Goal: Task Accomplishment & Management: Complete application form

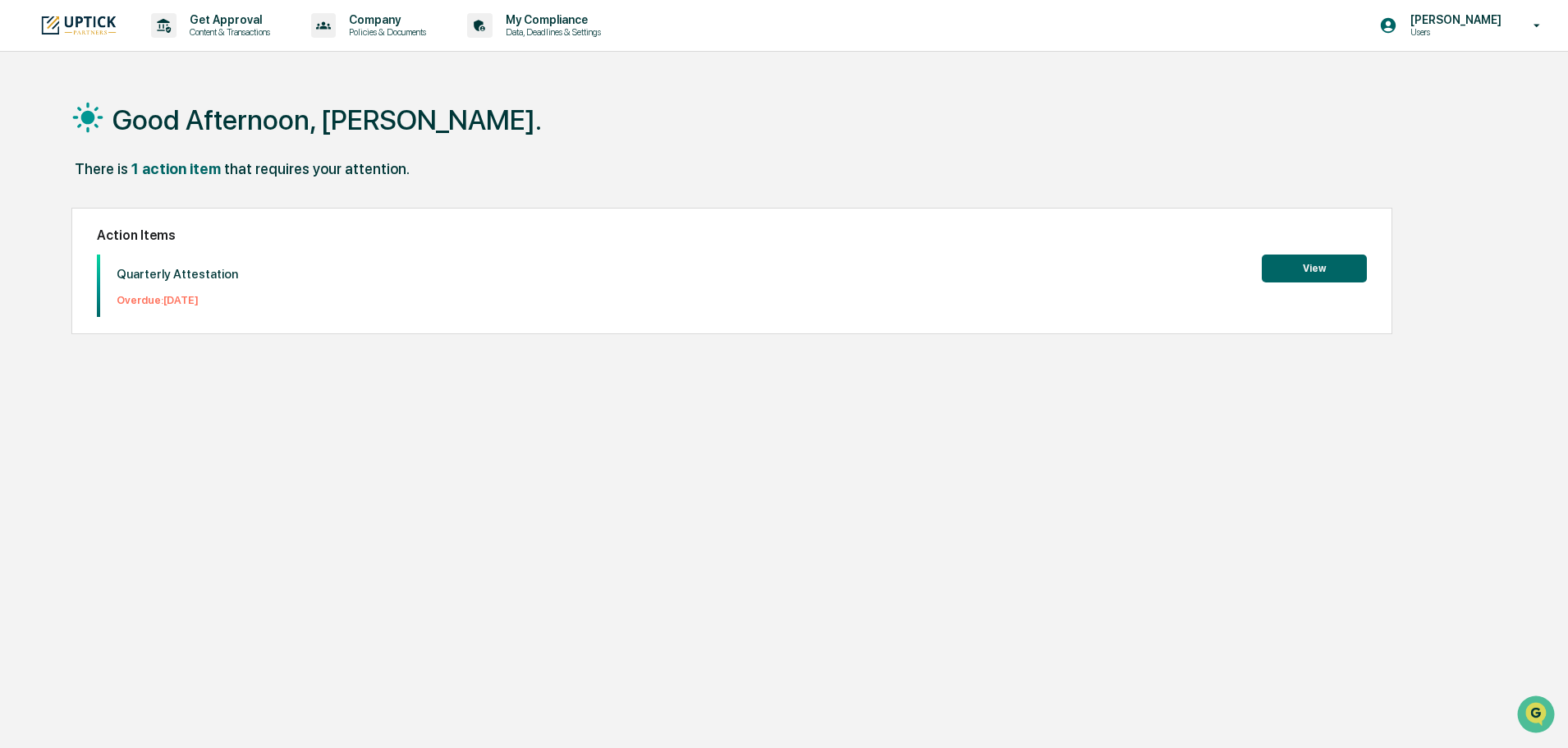
click at [1318, 267] on button "View" at bounding box center [1315, 268] width 105 height 28
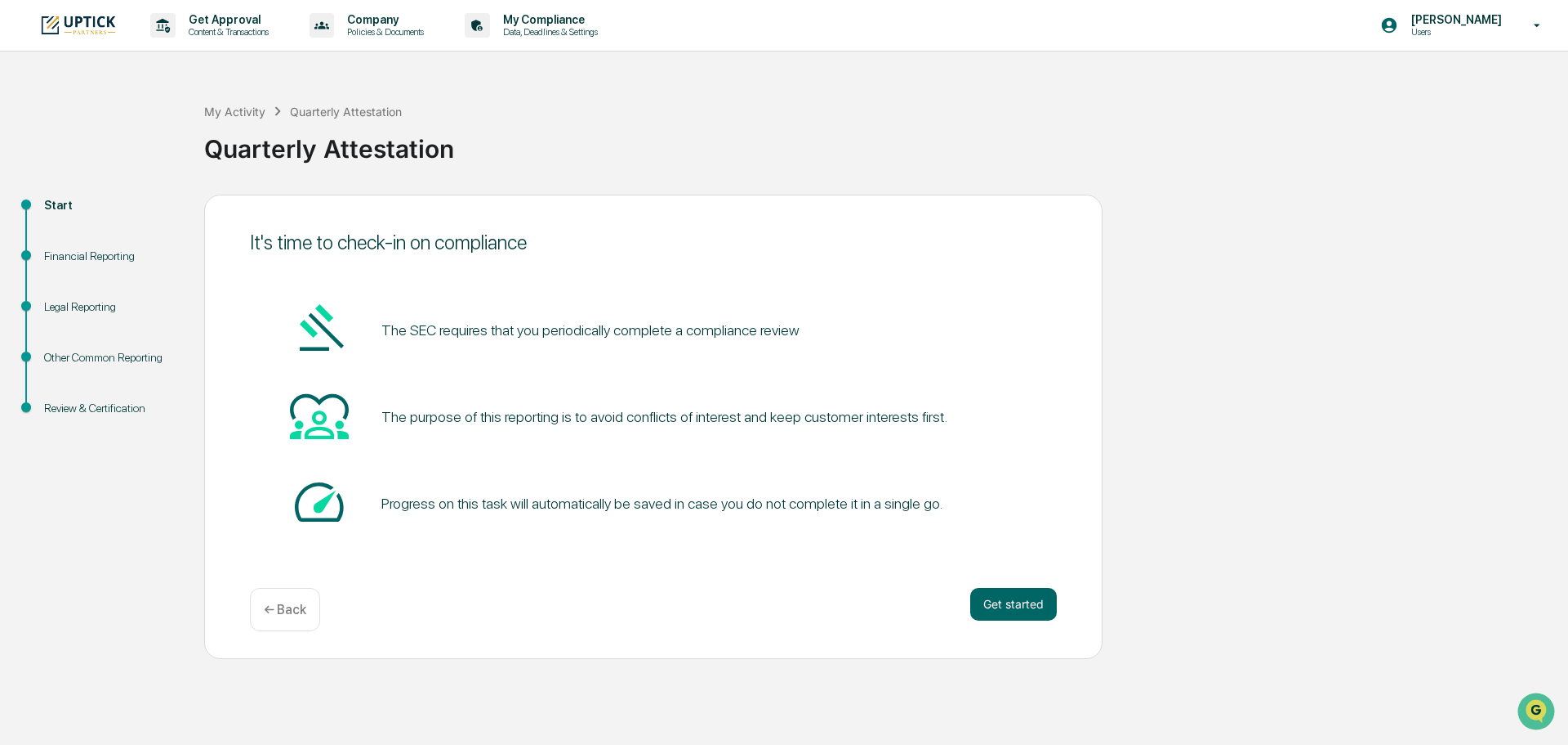
click at [1067, 620] on div "It's time to check-in on compliance The SEC requires that you periodically comp…" at bounding box center [654, 427] width 899 height 464
click at [990, 588] on button "Get started" at bounding box center [1014, 604] width 87 height 33
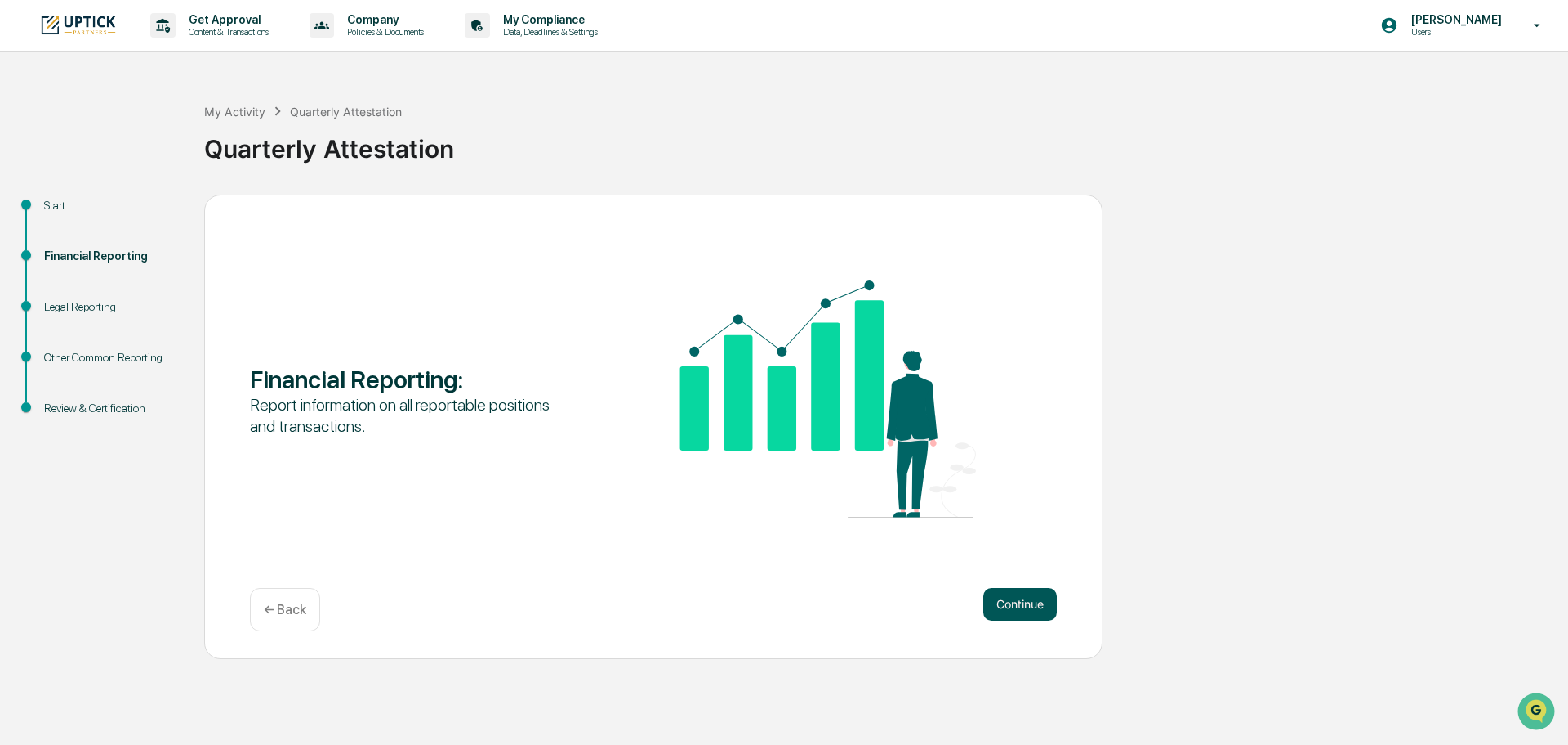
click at [1009, 604] on button "Continue" at bounding box center [1020, 604] width 73 height 33
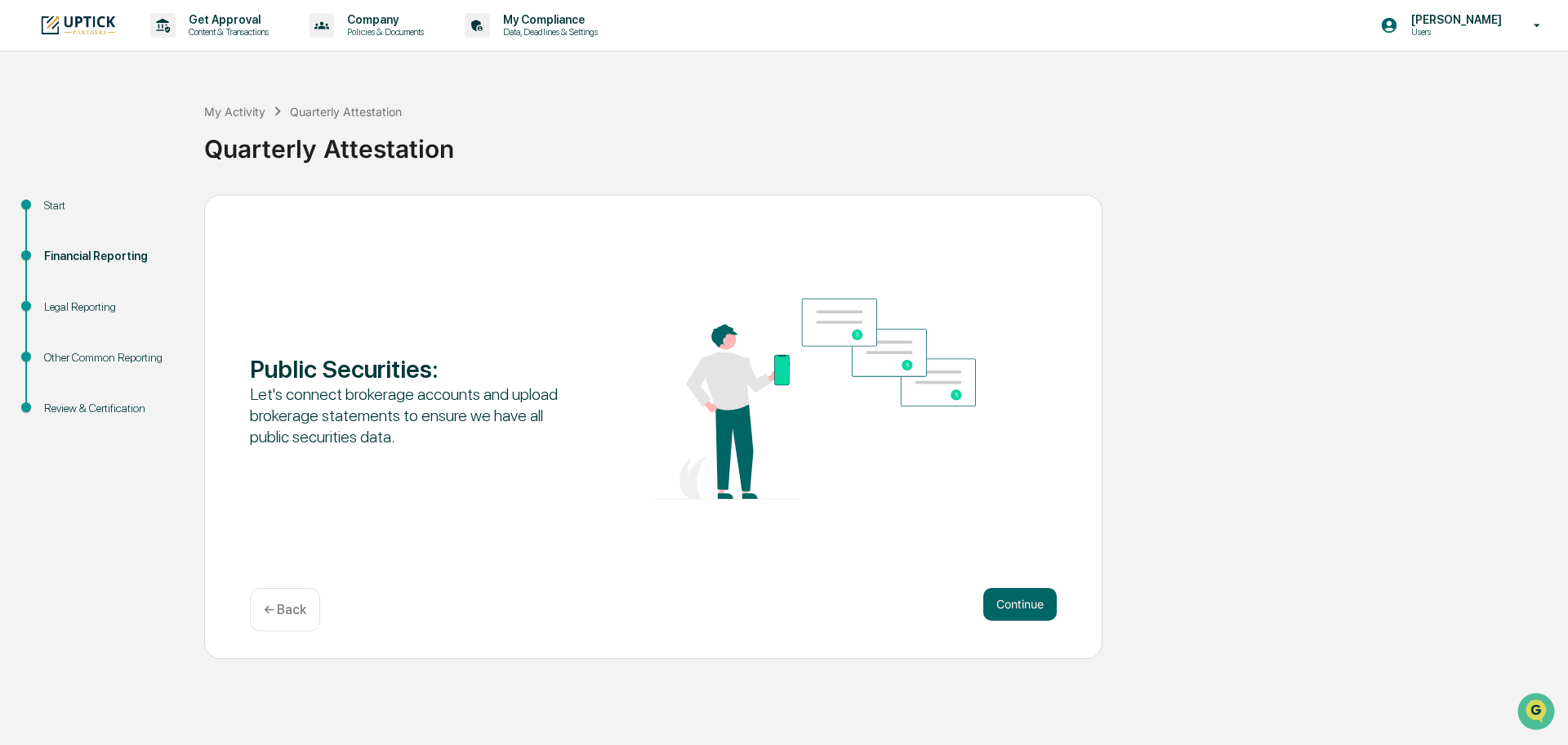
click at [1020, 606] on button "Continue" at bounding box center [1020, 604] width 73 height 33
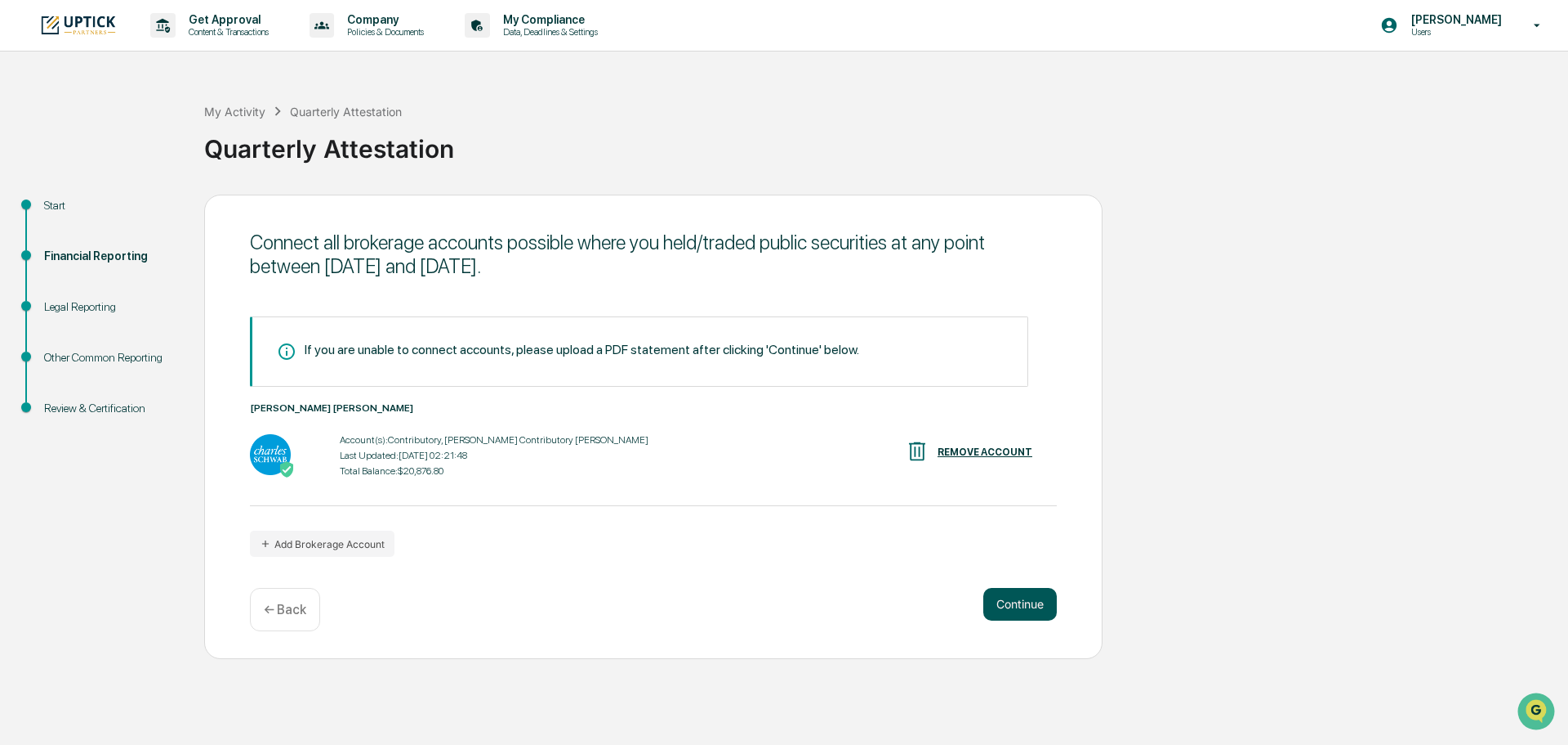
click at [1005, 589] on button "Continue" at bounding box center [1020, 604] width 73 height 33
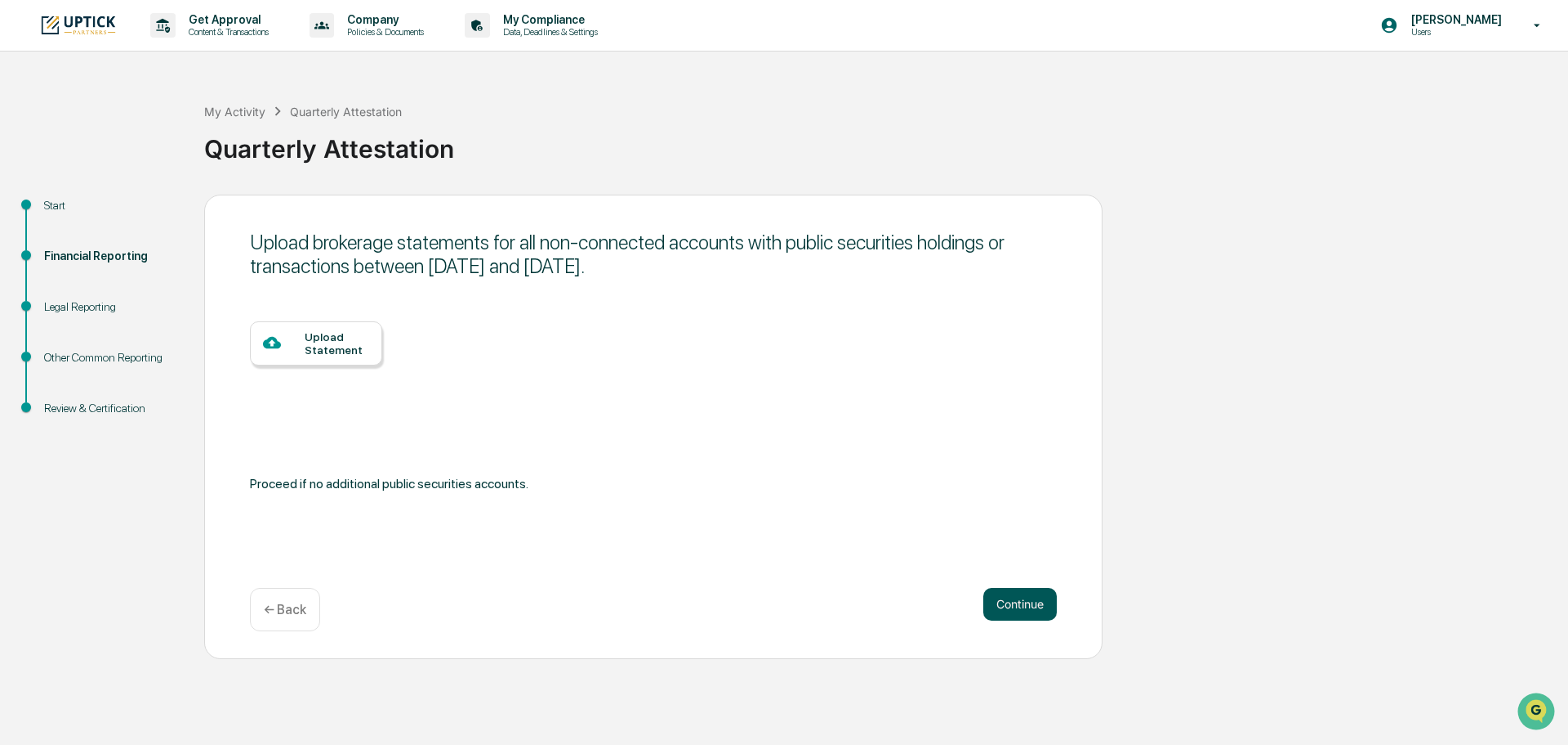
drag, startPoint x: 1053, startPoint y: 601, endPoint x: 1048, endPoint y: 608, distance: 8.6
click at [1051, 604] on button "Continue" at bounding box center [1020, 604] width 73 height 33
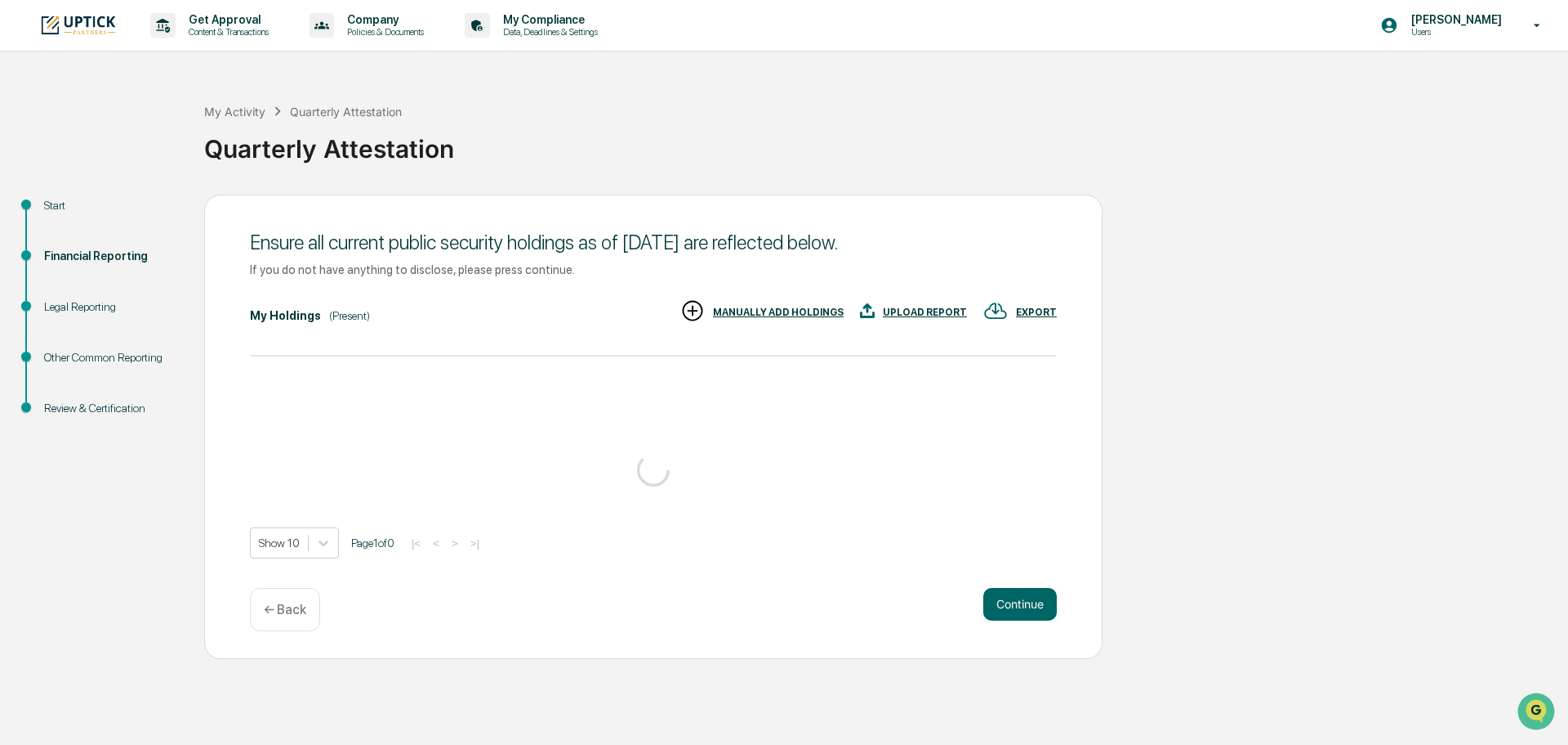
click at [1038, 614] on button "Continue" at bounding box center [1020, 604] width 73 height 33
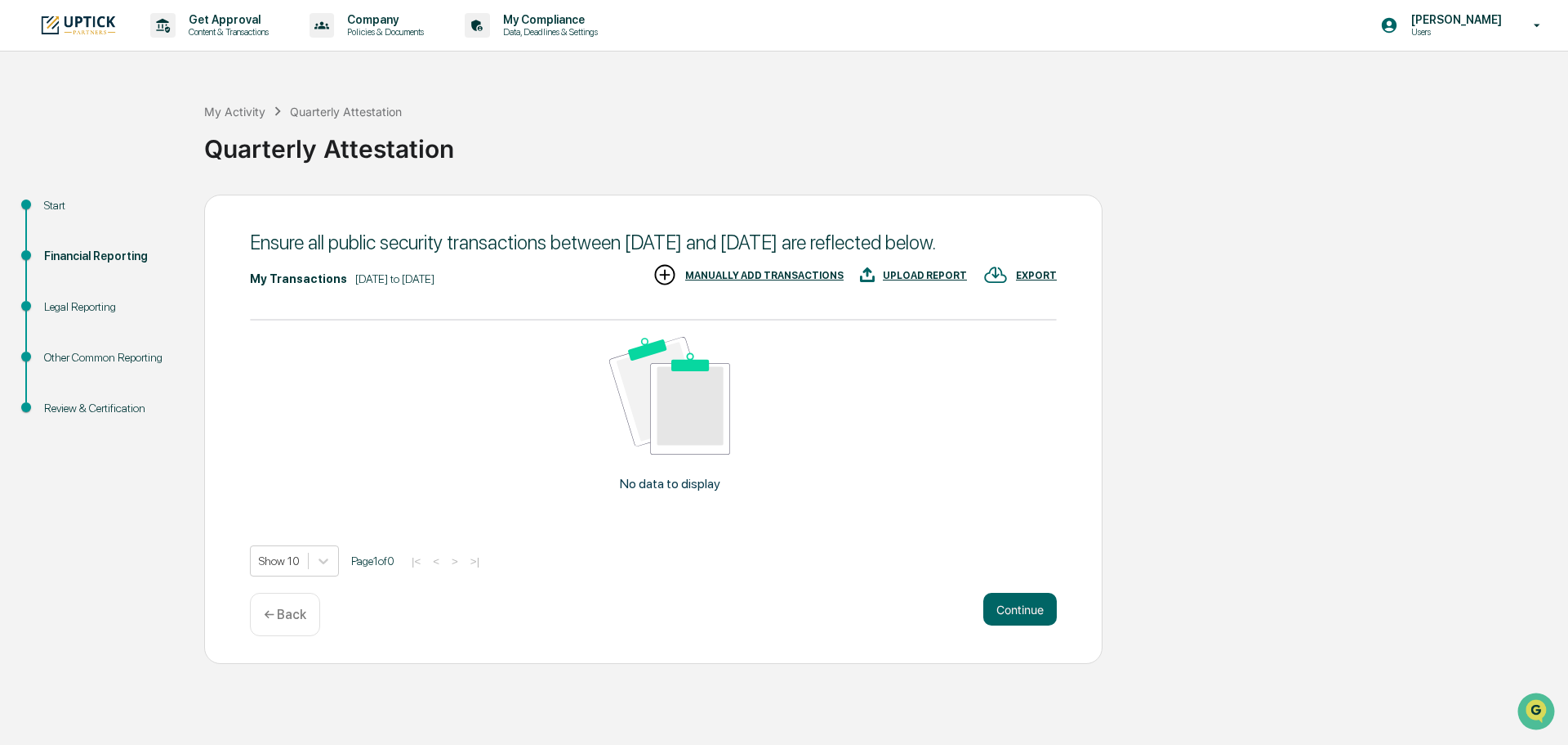
click at [291, 636] on div "← Back" at bounding box center [284, 615] width 70 height 43
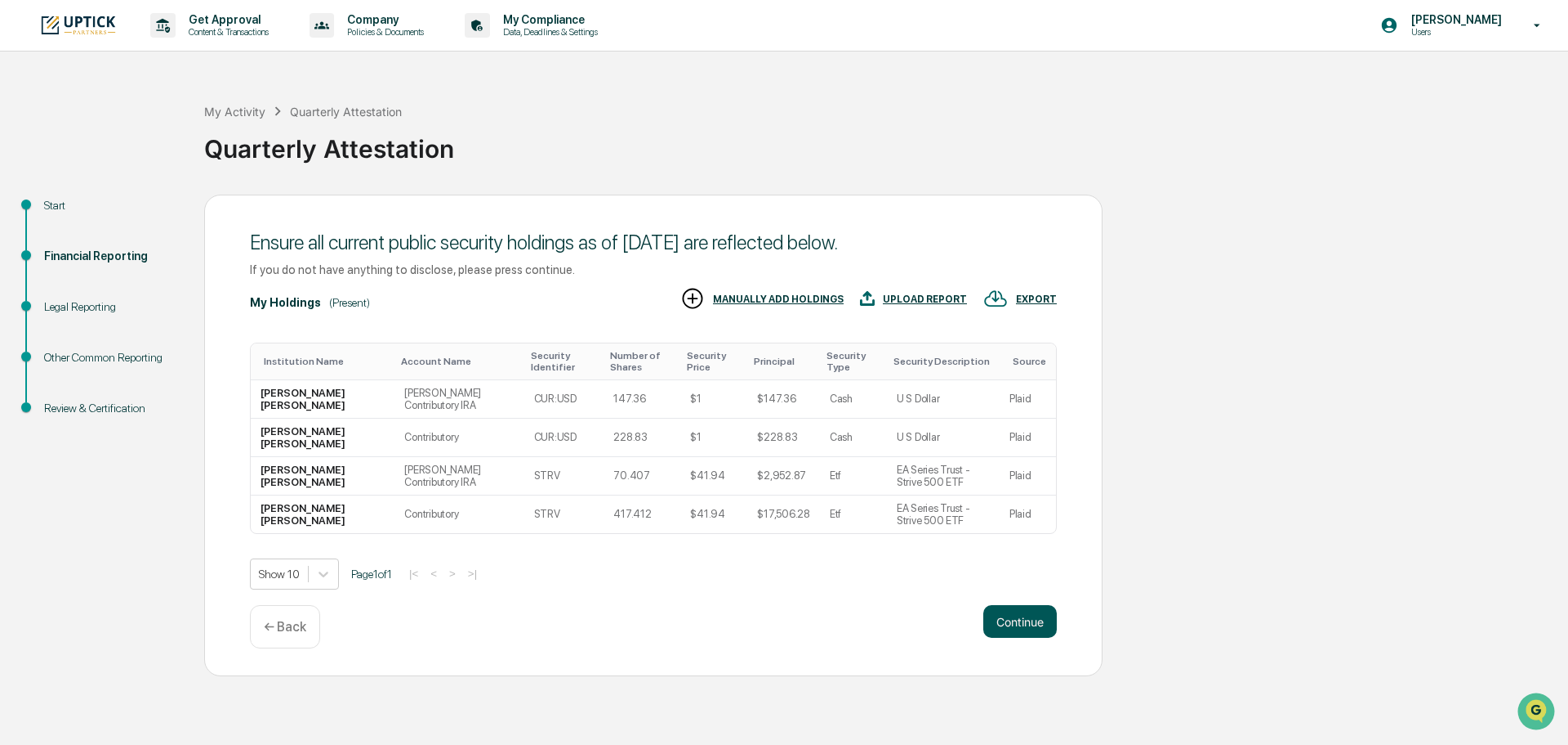
click at [1010, 605] on button "Continue" at bounding box center [1020, 621] width 73 height 33
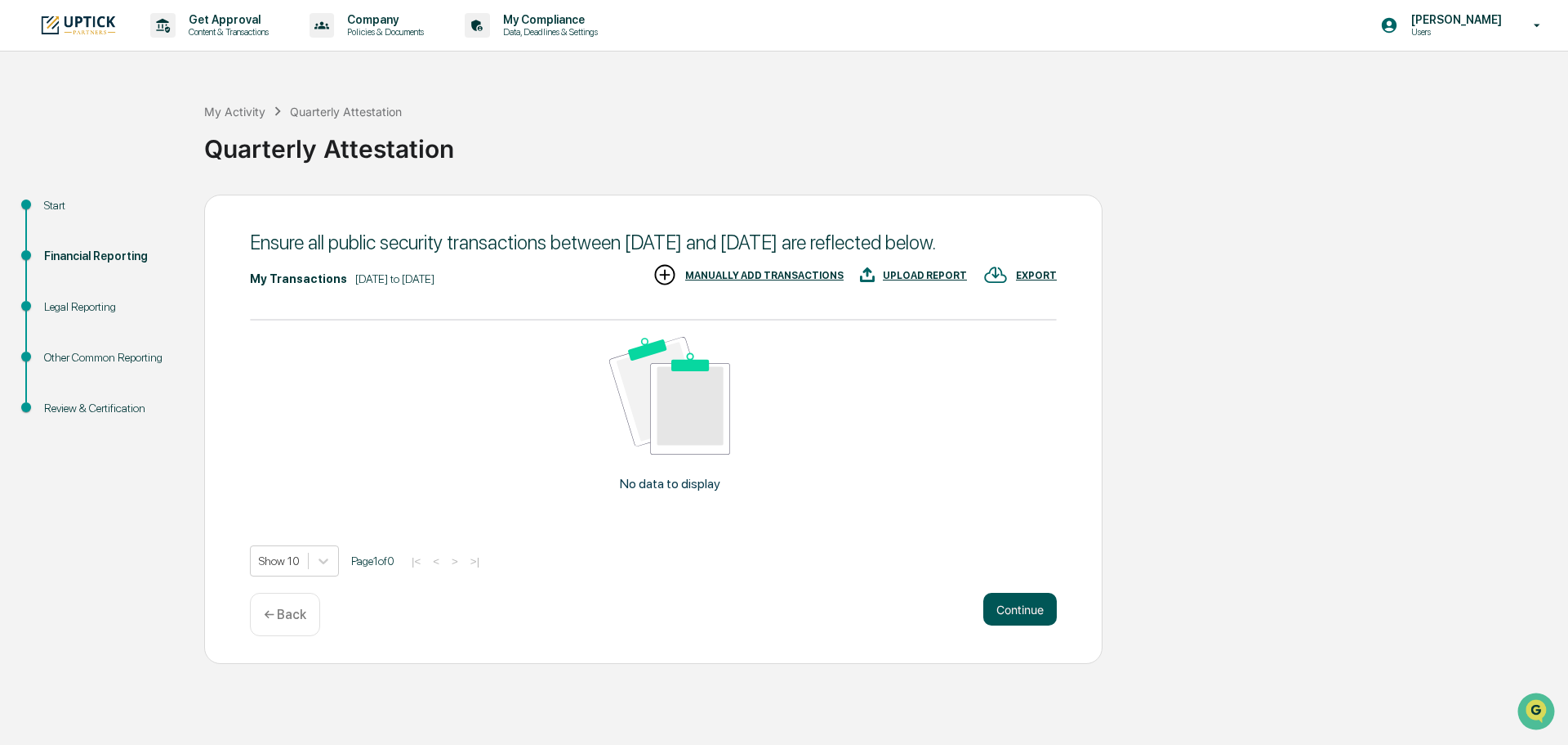
click at [1013, 625] on button "Continue" at bounding box center [1020, 609] width 73 height 33
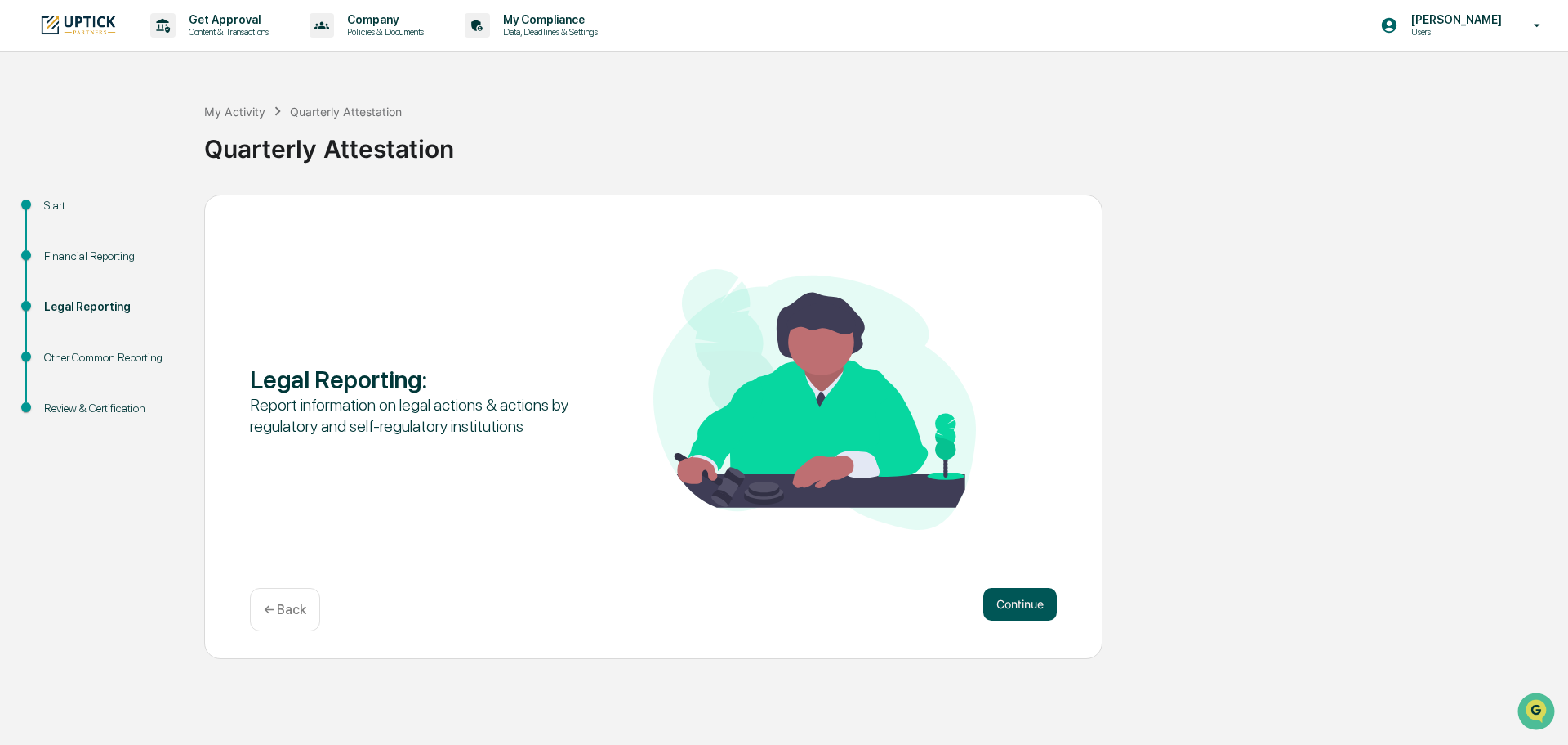
click at [1001, 594] on button "Continue" at bounding box center [1020, 604] width 73 height 33
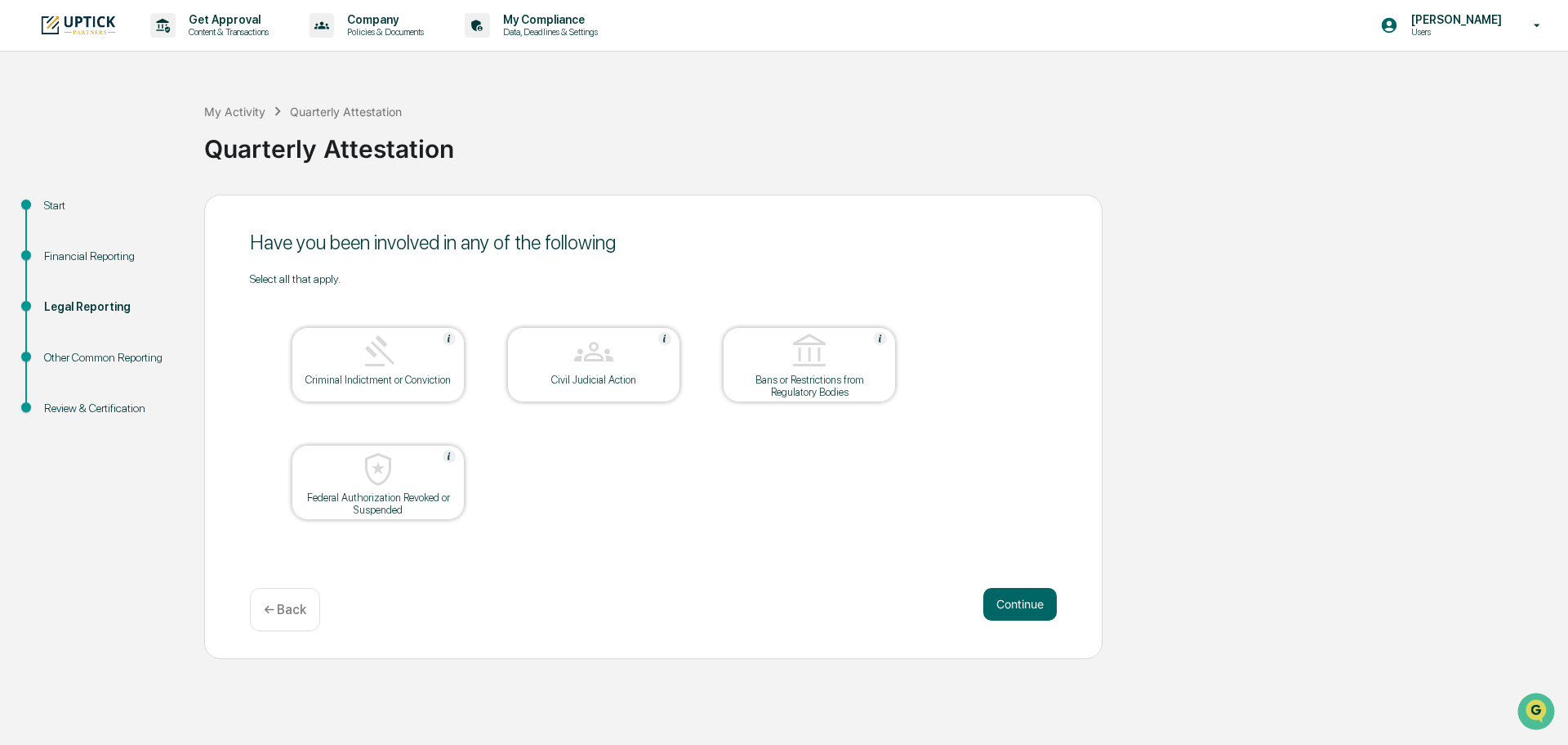
click at [1001, 594] on button "Continue" at bounding box center [1020, 604] width 73 height 33
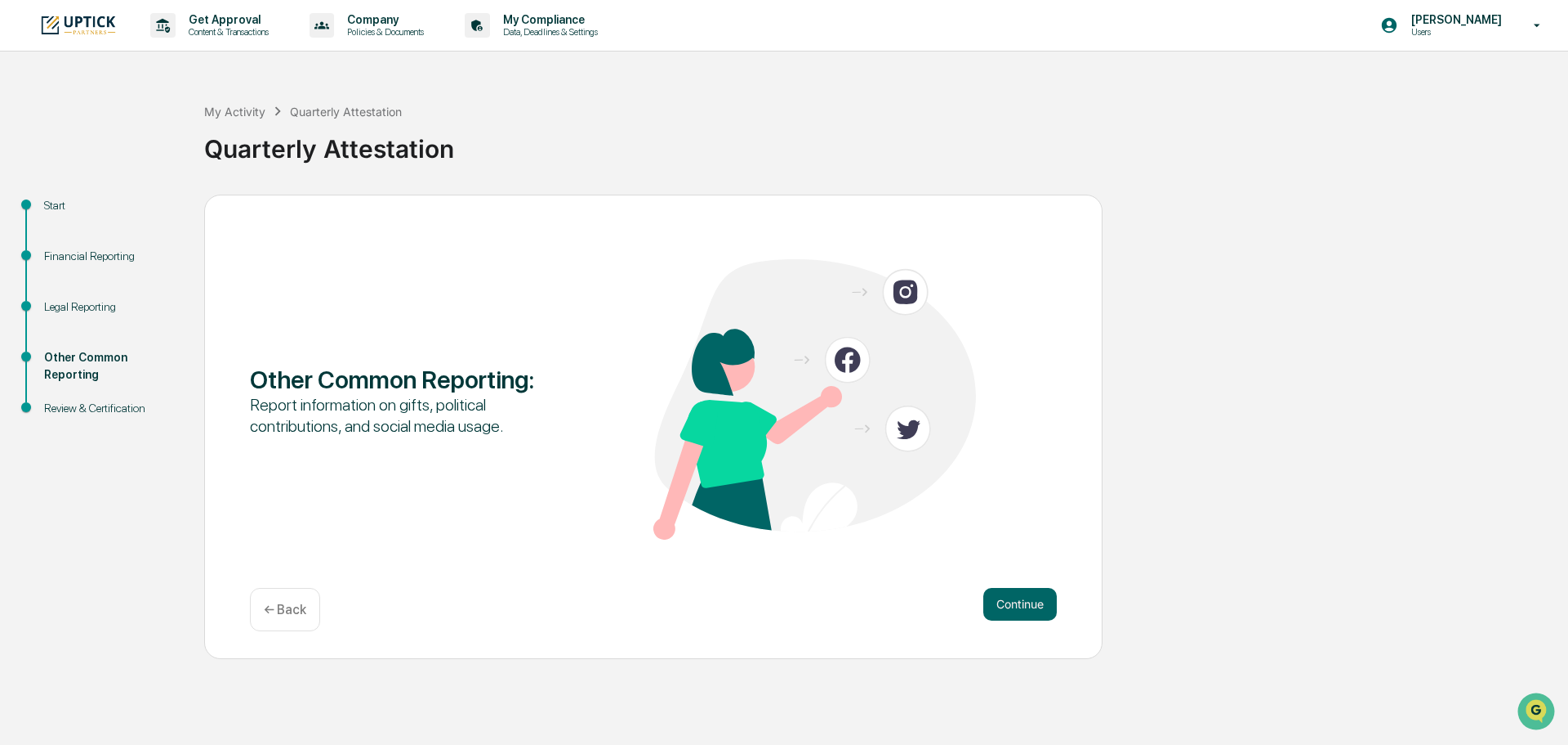
click at [1001, 594] on button "Continue" at bounding box center [1020, 604] width 73 height 33
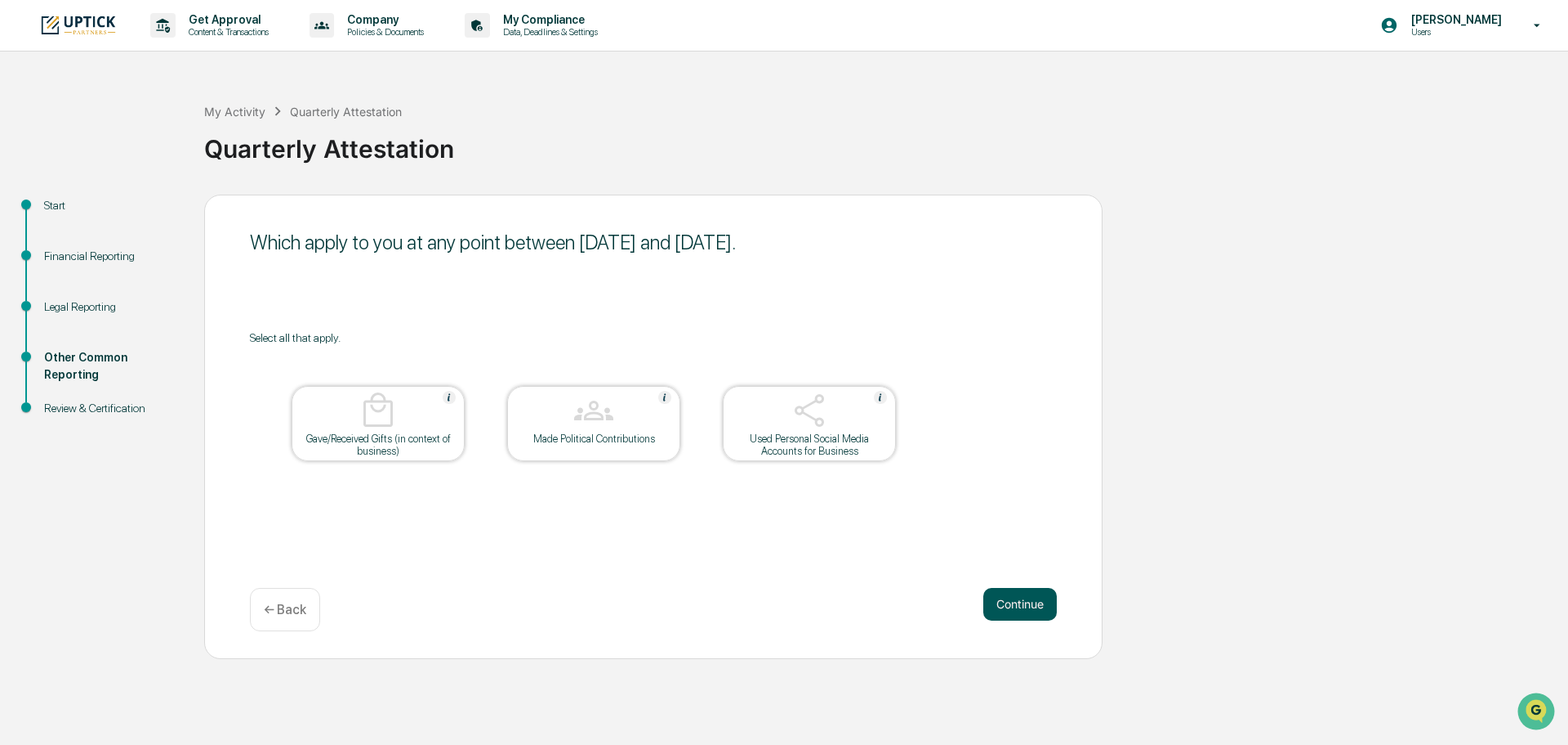
click at [1006, 597] on button "Continue" at bounding box center [1020, 604] width 73 height 33
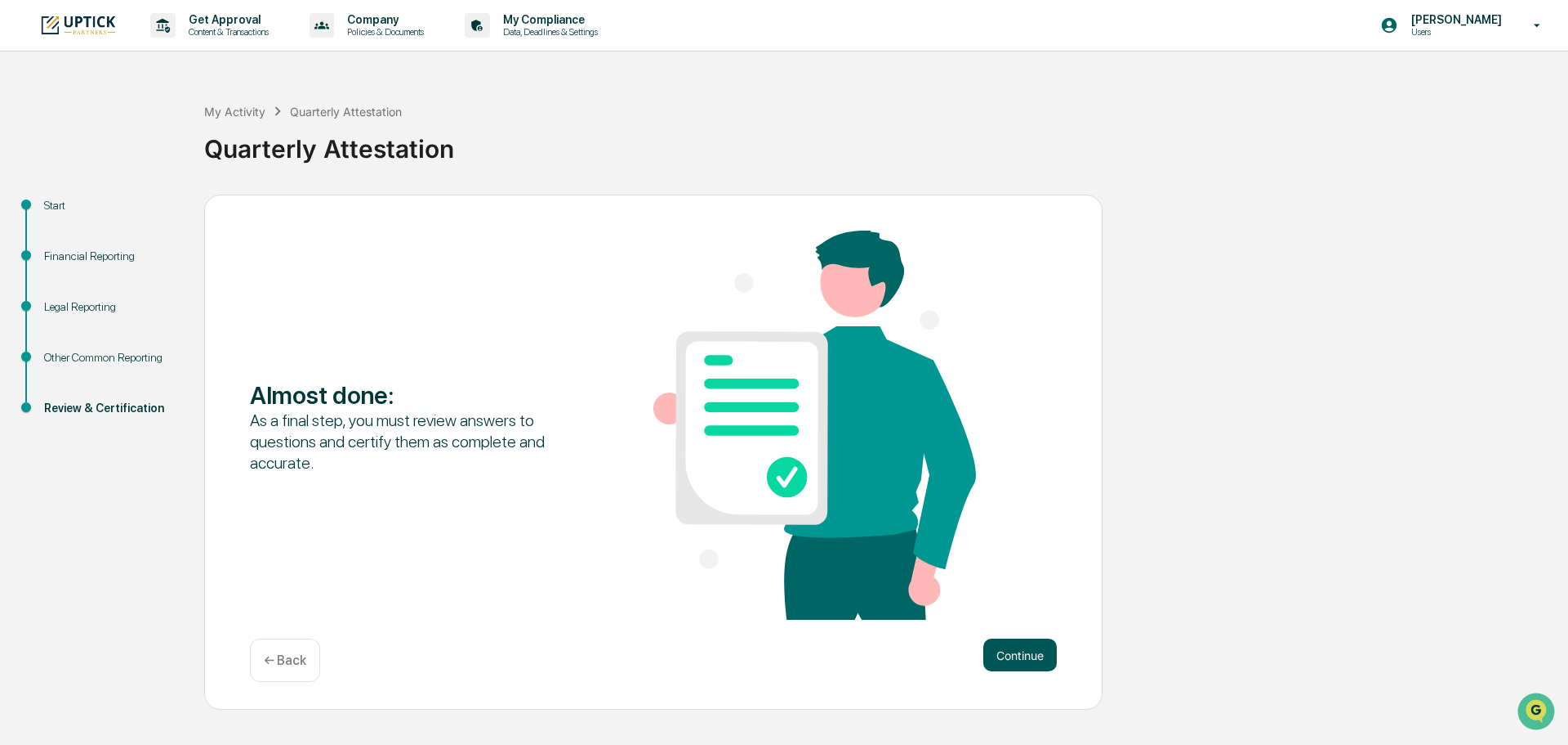
click at [1007, 661] on button "Continue" at bounding box center [1020, 654] width 73 height 33
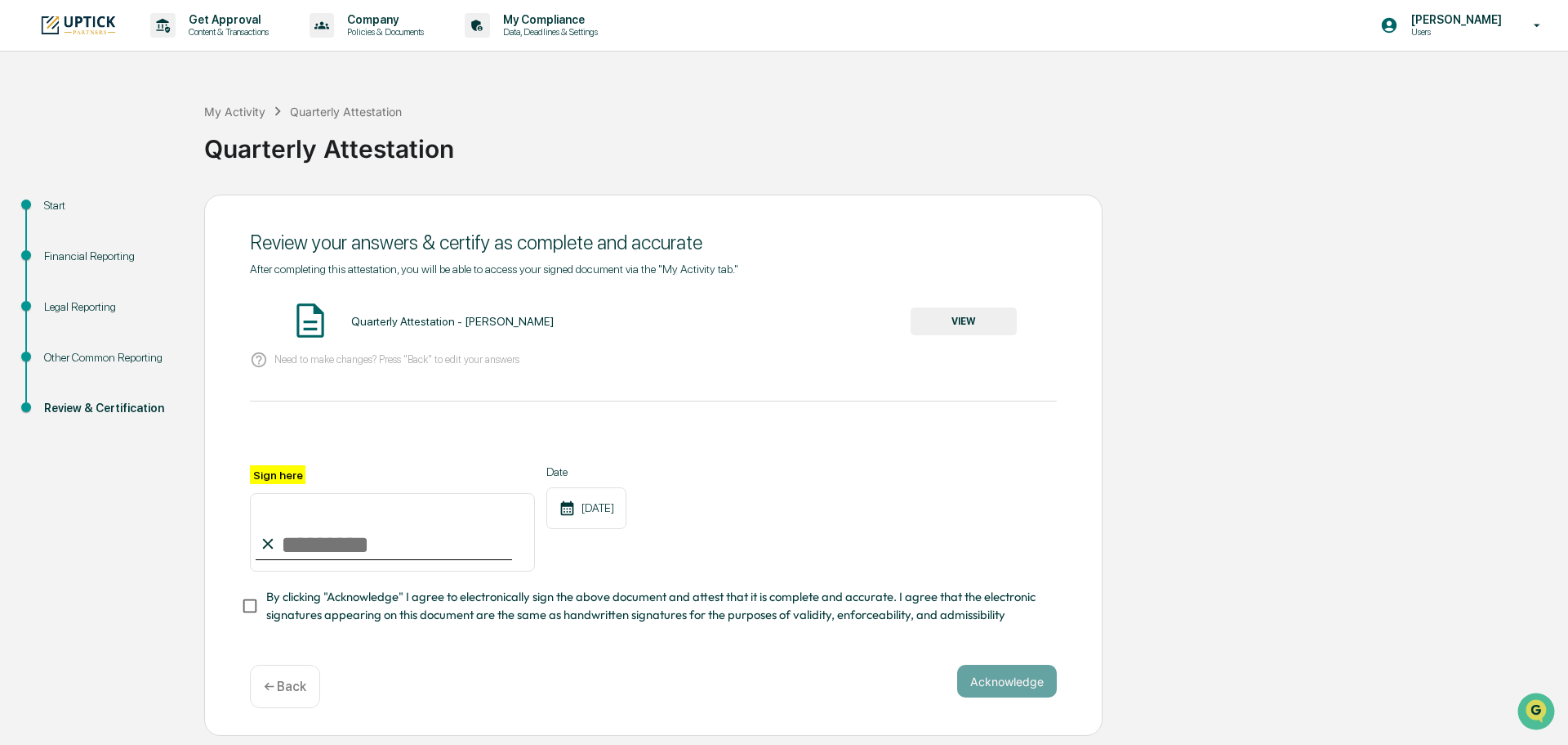
click at [281, 530] on input "Sign here" at bounding box center [392, 532] width 285 height 78
type input "**********"
click at [254, 607] on label "By clicking "Acknowledge" I agree to electronically sign the above document and…" at bounding box center [642, 606] width 803 height 37
click at [298, 618] on span "By clicking "Acknowledge" I agree to electronically sign the above document and…" at bounding box center [656, 606] width 778 height 37
click at [1008, 698] on button "Acknowledge" at bounding box center [1007, 681] width 100 height 33
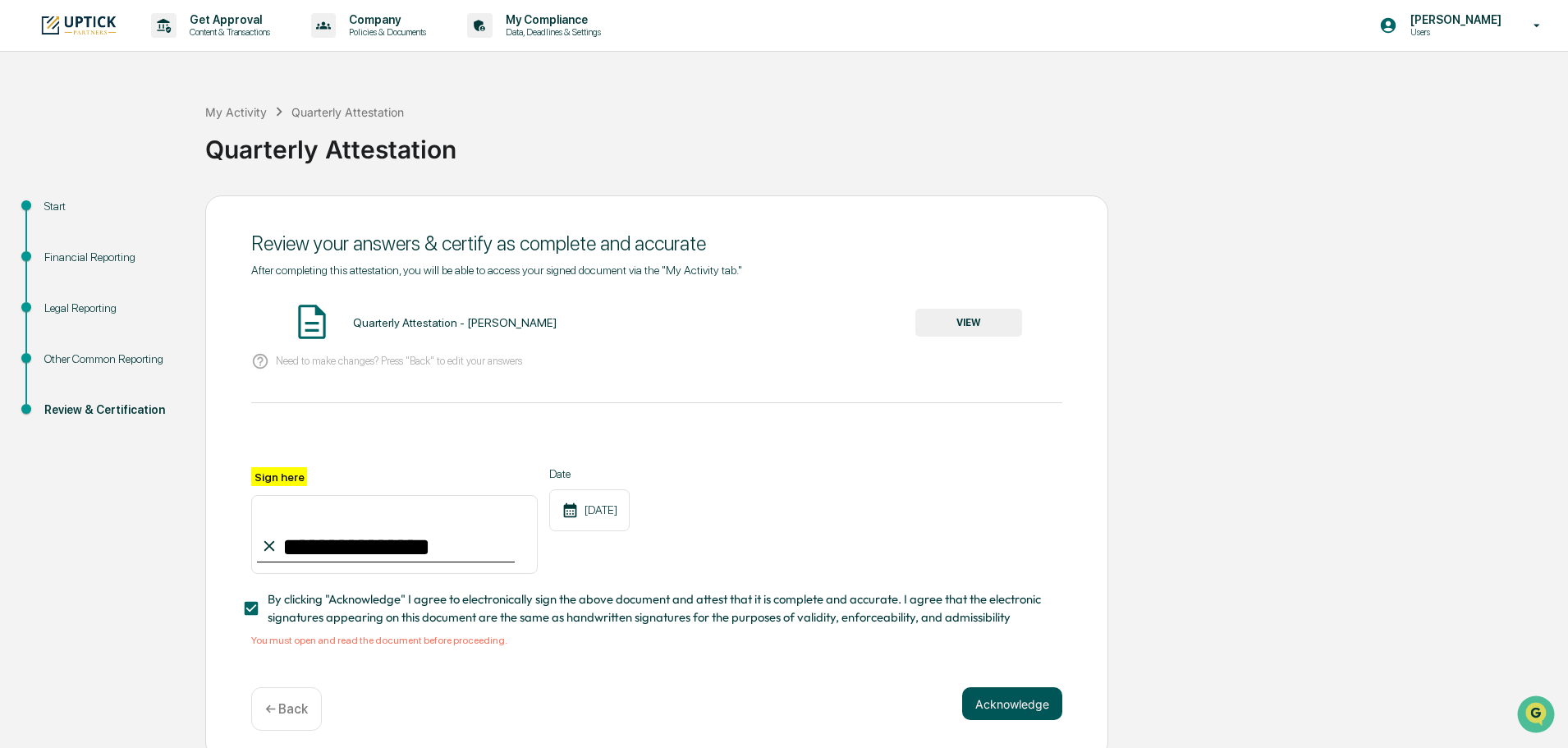
click at [1039, 712] on button "Acknowledge" at bounding box center [1012, 702] width 100 height 33
click at [1010, 332] on button "VIEW" at bounding box center [969, 322] width 107 height 28
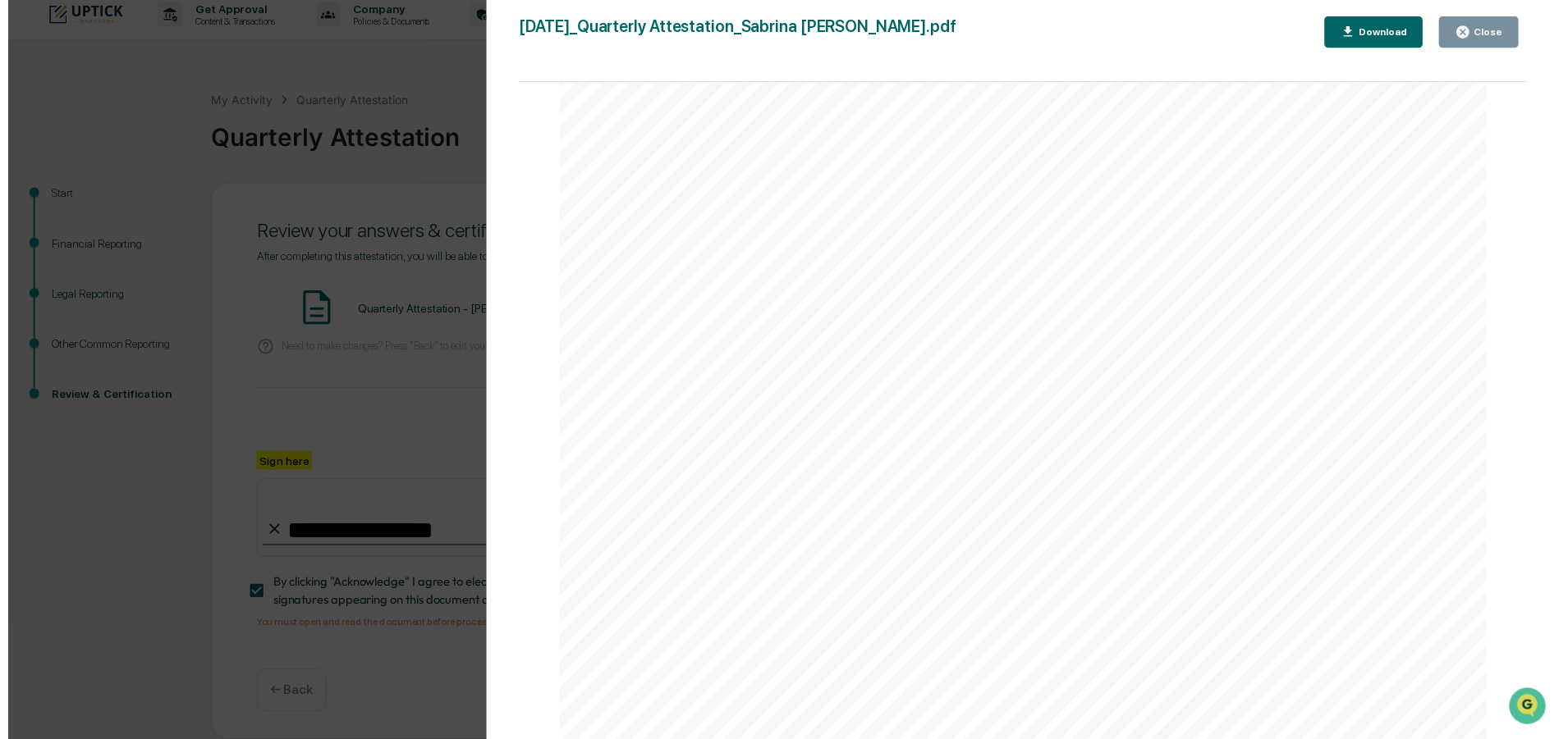
scroll to position [16, 0]
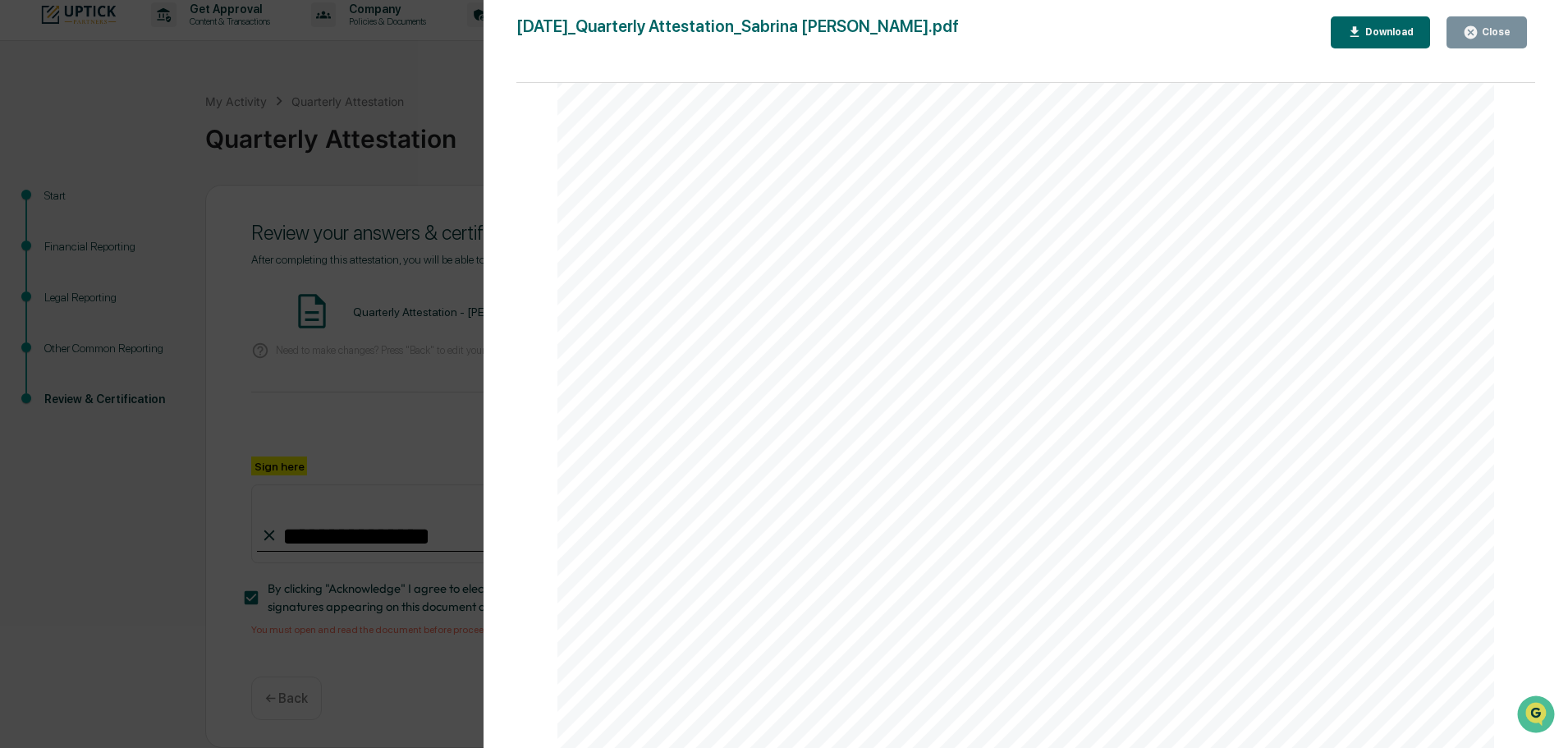
click at [1483, 27] on div "Close" at bounding box center [1495, 32] width 32 height 12
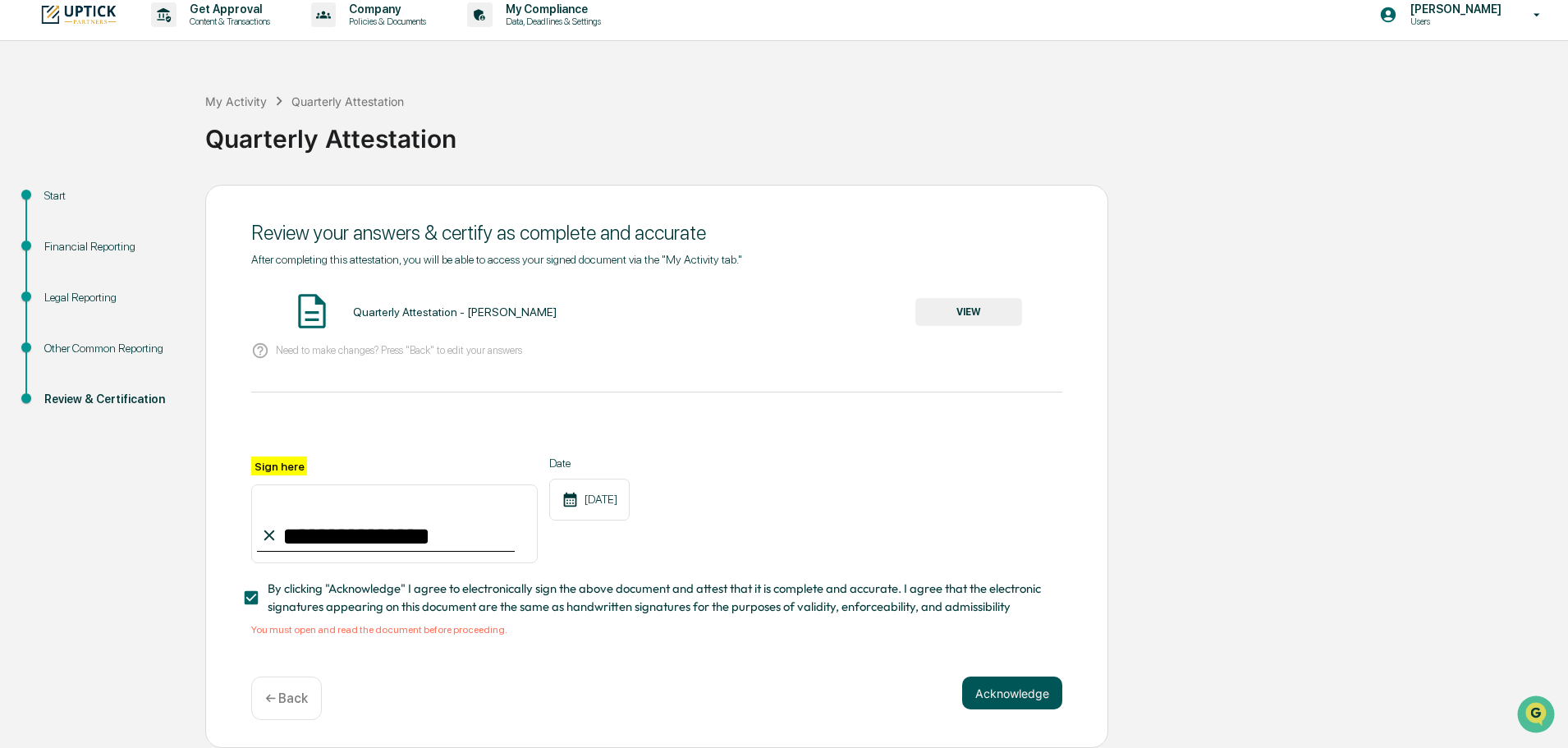
click at [985, 686] on button "Acknowledge" at bounding box center [1012, 692] width 100 height 33
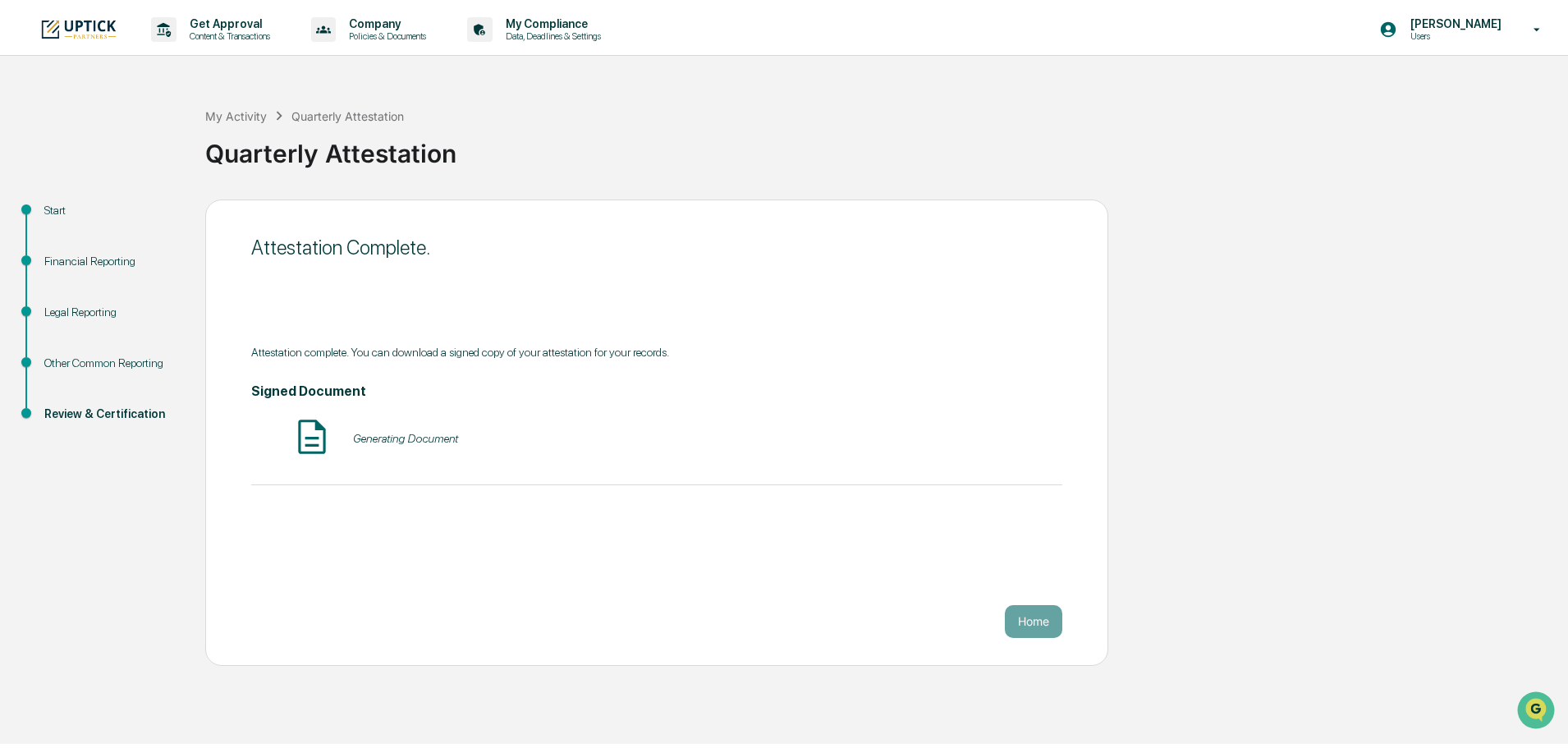
scroll to position [0, 0]
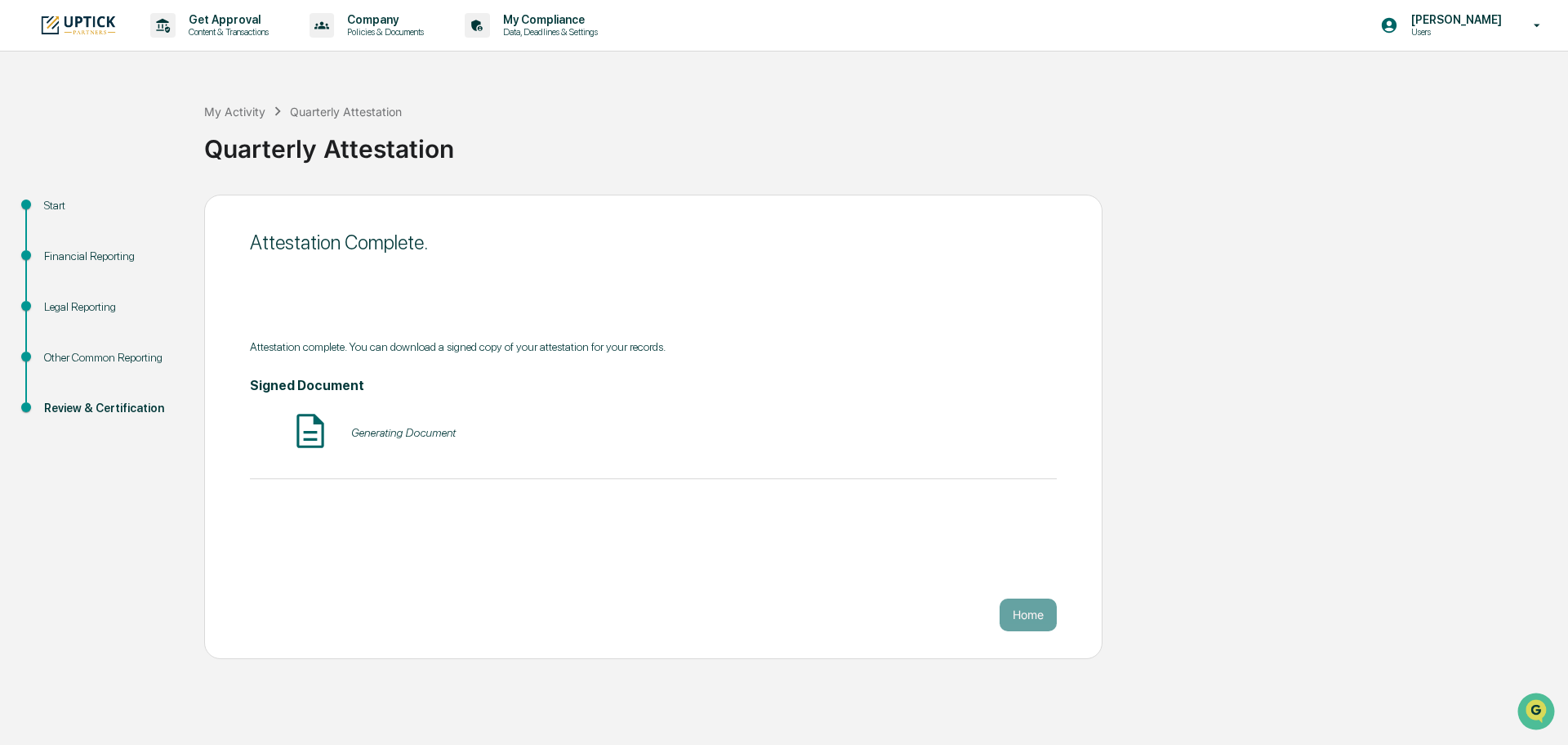
click at [1009, 610] on button "Home" at bounding box center [1029, 615] width 57 height 33
